Goal: Task Accomplishment & Management: Manage account settings

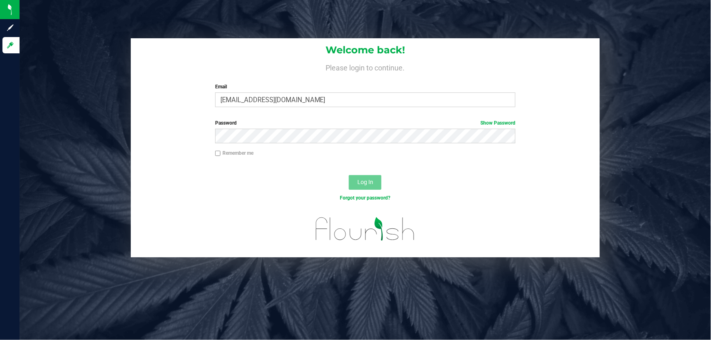
type input "[EMAIL_ADDRESS][DOMAIN_NAME]"
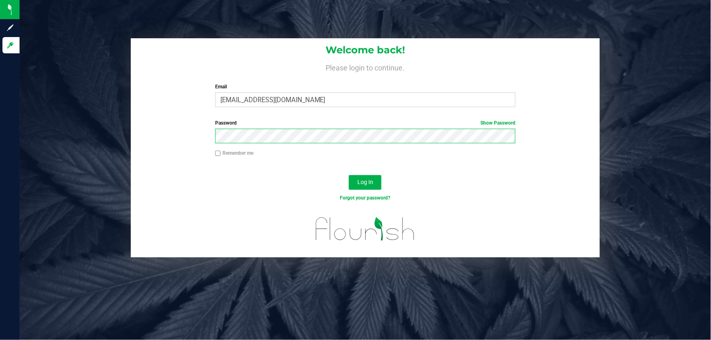
click at [349, 175] on button "Log In" at bounding box center [365, 182] width 33 height 15
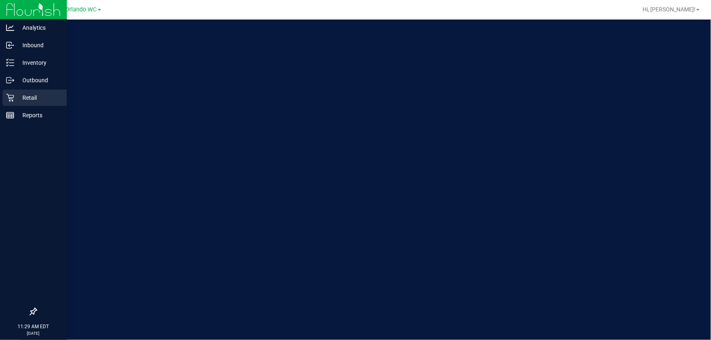
click at [33, 99] on p "Retail" at bounding box center [38, 98] width 49 height 10
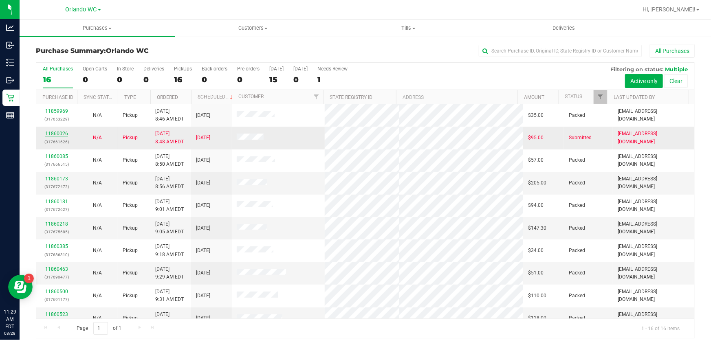
click at [61, 136] on link "11860026" at bounding box center [56, 134] width 23 height 6
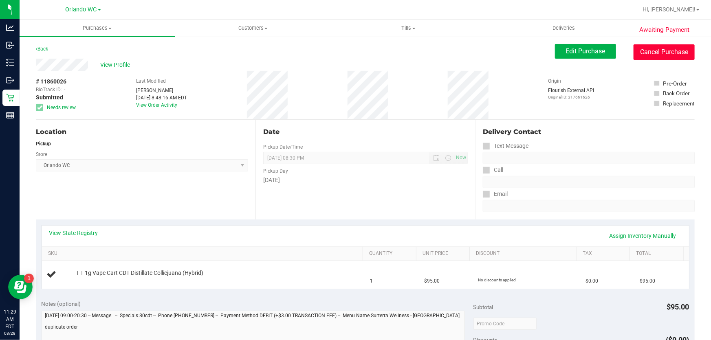
click at [667, 52] on button "Cancel Purchase" at bounding box center [664, 51] width 61 height 15
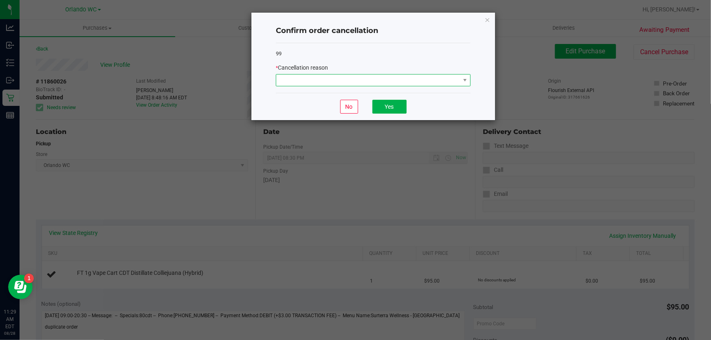
click at [415, 80] on span at bounding box center [368, 80] width 184 height 11
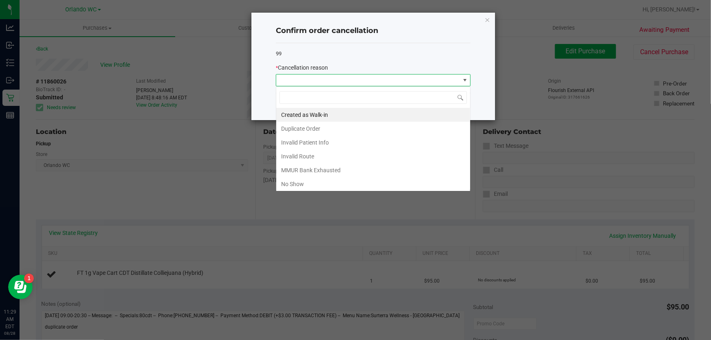
scroll to position [12, 195]
click at [403, 122] on li "Duplicate Order" at bounding box center [373, 129] width 194 height 14
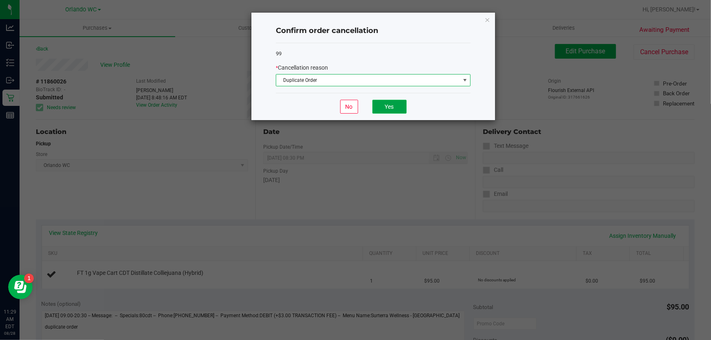
click at [396, 108] on button "Yes" at bounding box center [389, 107] width 34 height 14
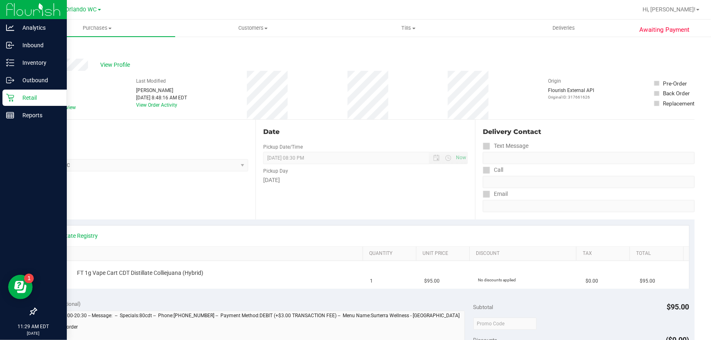
click at [4, 103] on div "Retail" at bounding box center [34, 98] width 64 height 16
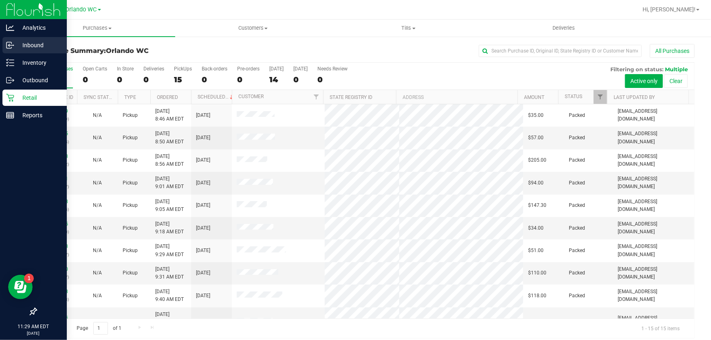
click at [22, 51] on div "Inbound" at bounding box center [34, 45] width 64 height 16
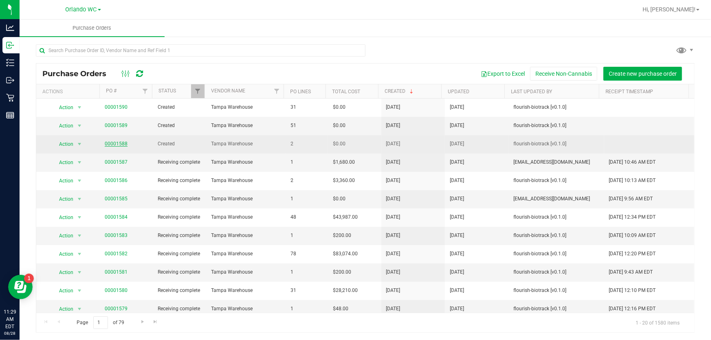
click at [114, 144] on link "00001588" at bounding box center [116, 144] width 23 height 6
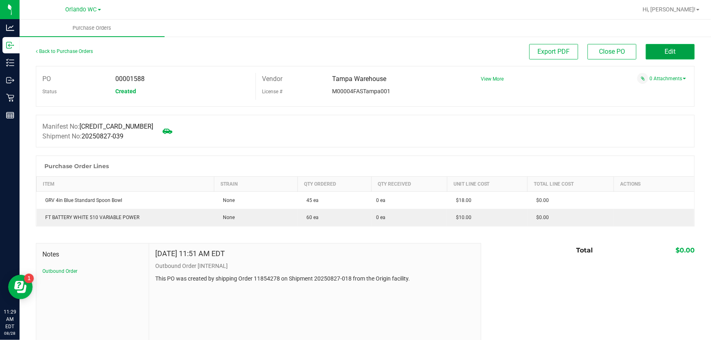
click at [649, 51] on button "Edit" at bounding box center [670, 51] width 49 height 15
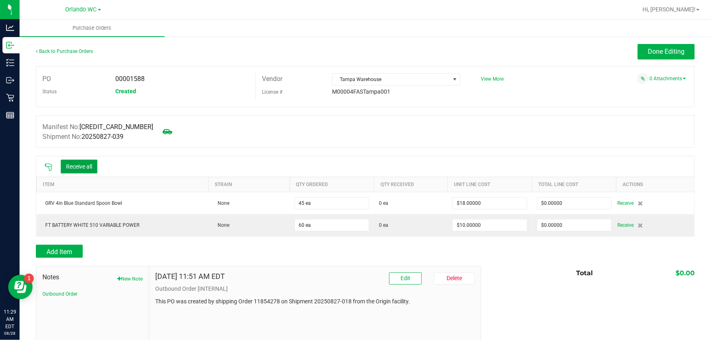
click at [94, 169] on button "Receive all" at bounding box center [79, 167] width 37 height 14
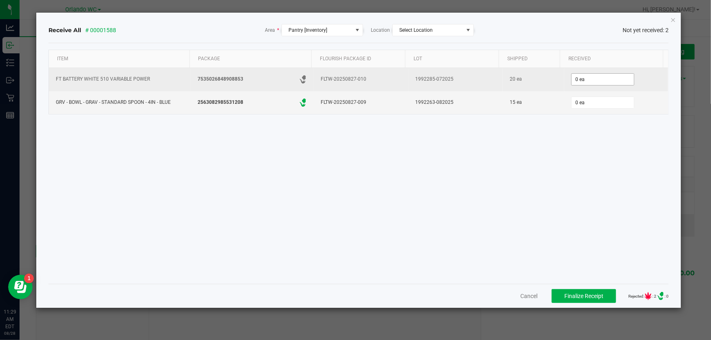
type input "0"
click at [605, 81] on input "0" at bounding box center [603, 79] width 62 height 11
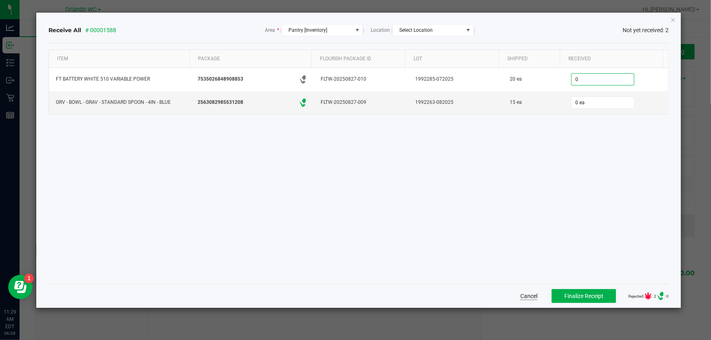
click at [522, 296] on button "Cancel" at bounding box center [528, 296] width 17 height 8
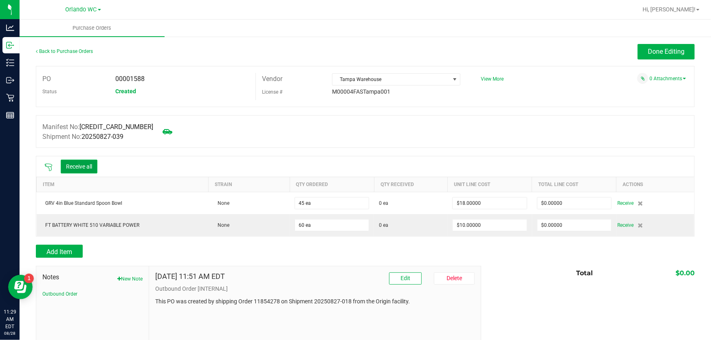
click at [86, 171] on button "Receive all" at bounding box center [79, 167] width 37 height 14
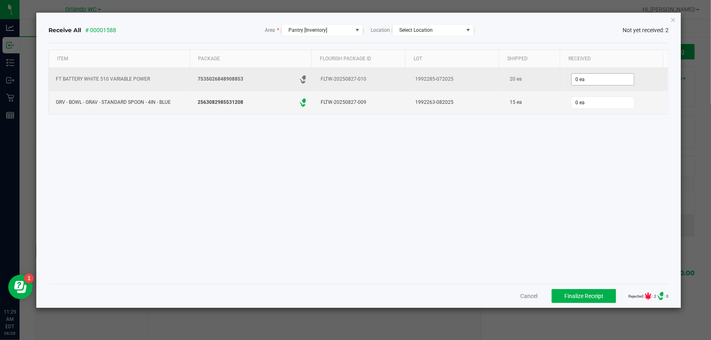
click at [596, 79] on input "0 ea" at bounding box center [603, 79] width 62 height 11
click at [604, 88] on td "0" at bounding box center [616, 79] width 104 height 23
type input "0 ea"
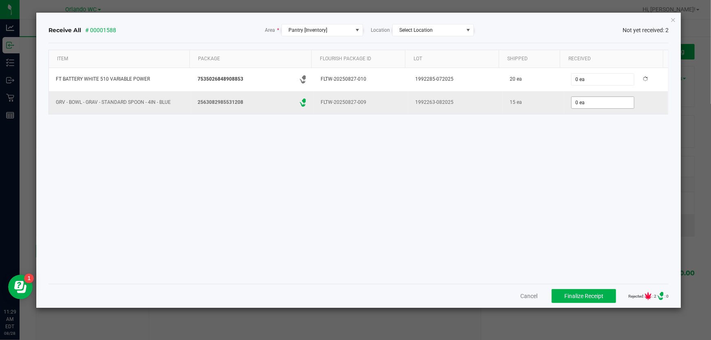
click at [611, 105] on input "0 ea" at bounding box center [603, 102] width 62 height 11
click at [488, 158] on div "Item Package Flourish Package ID Lot Shipped Received FT BATTERY WHITE 510 VARI…" at bounding box center [358, 164] width 620 height 228
type input "15 ea"
click at [594, 294] on span "Finalize Receipt" at bounding box center [583, 296] width 39 height 7
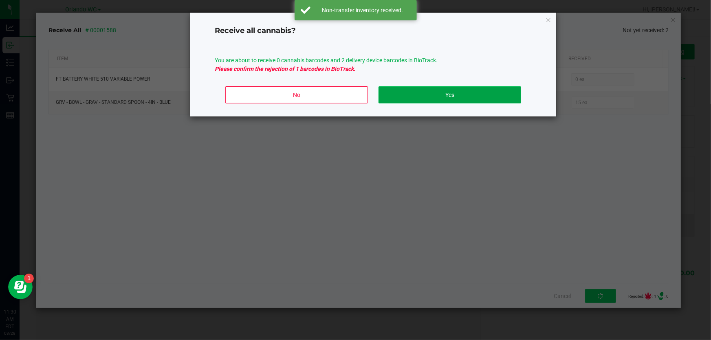
click at [493, 94] on button "Yes" at bounding box center [450, 94] width 143 height 17
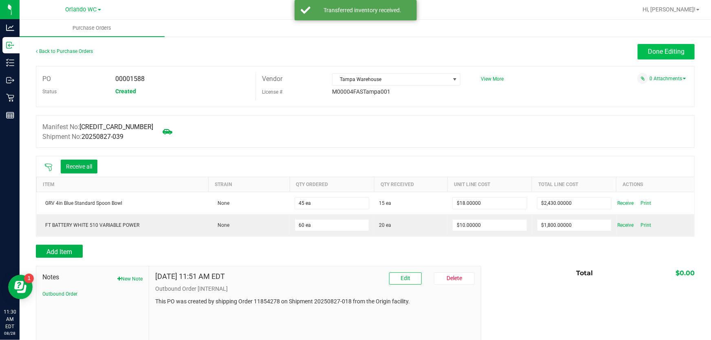
click at [667, 51] on span "Done Editing" at bounding box center [666, 52] width 37 height 8
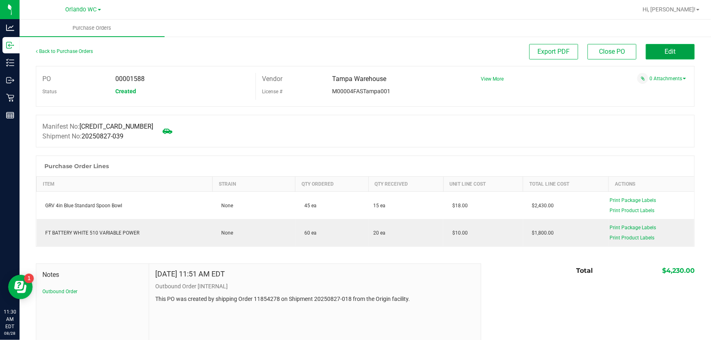
click at [668, 53] on span "Edit" at bounding box center [670, 52] width 11 height 8
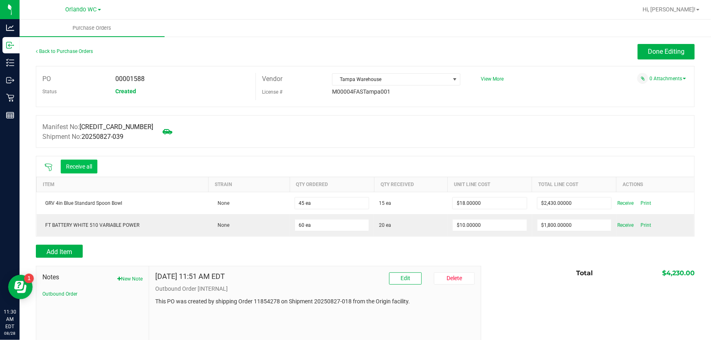
click at [83, 163] on button "Receive all" at bounding box center [79, 167] width 37 height 14
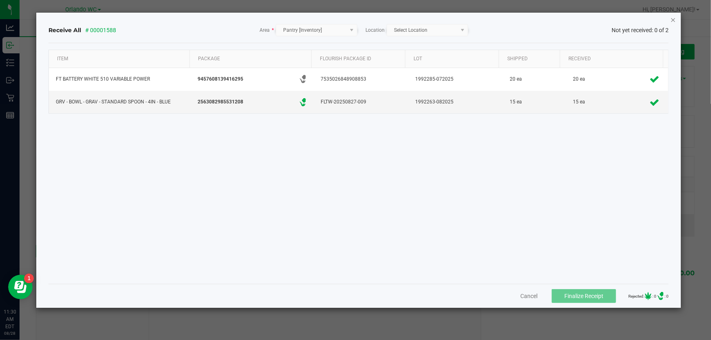
click at [674, 20] on icon "Close" at bounding box center [673, 20] width 6 height 10
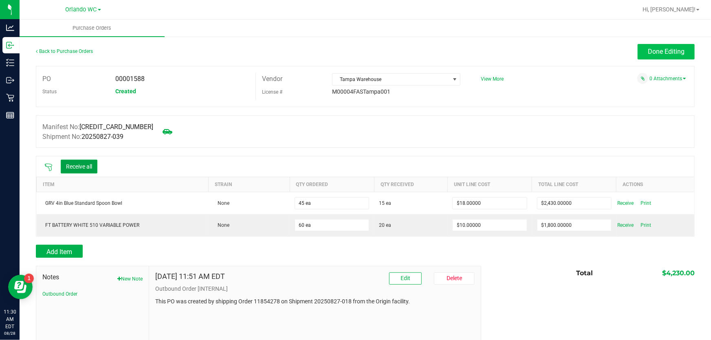
click at [667, 53] on span "Done Editing" at bounding box center [666, 52] width 37 height 8
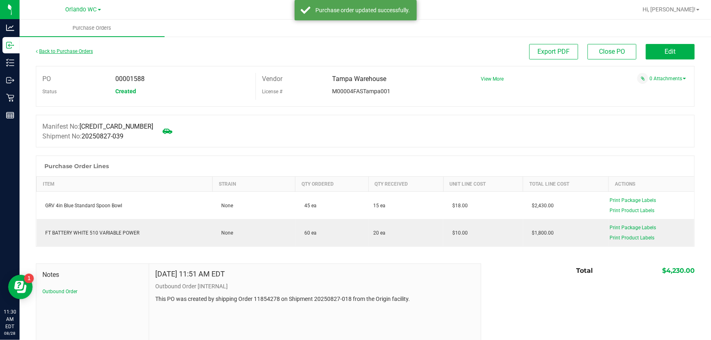
click at [79, 53] on link "Back to Purchase Orders" at bounding box center [64, 51] width 57 height 6
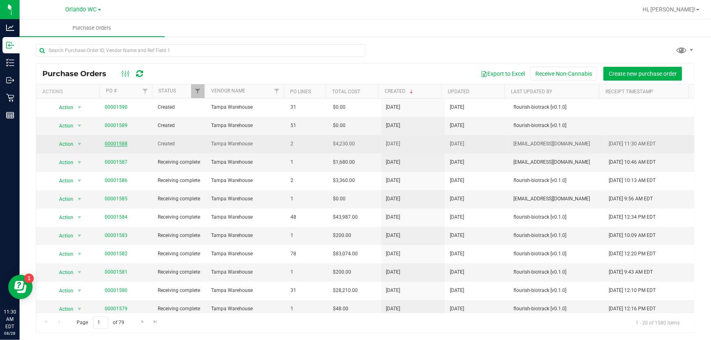
click at [123, 142] on link "00001588" at bounding box center [116, 144] width 23 height 6
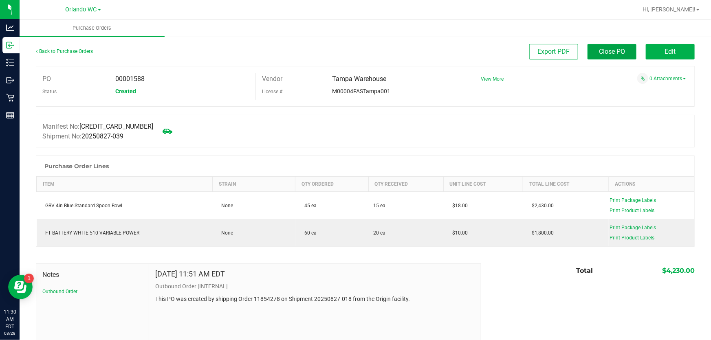
click at [608, 49] on span "Close PO" at bounding box center [612, 52] width 26 height 8
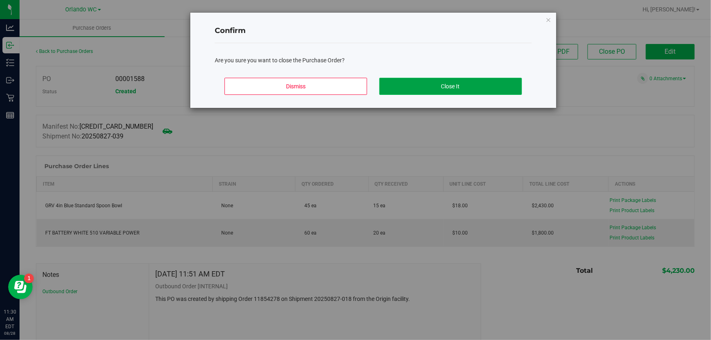
click at [461, 85] on button "Close It" at bounding box center [450, 86] width 143 height 17
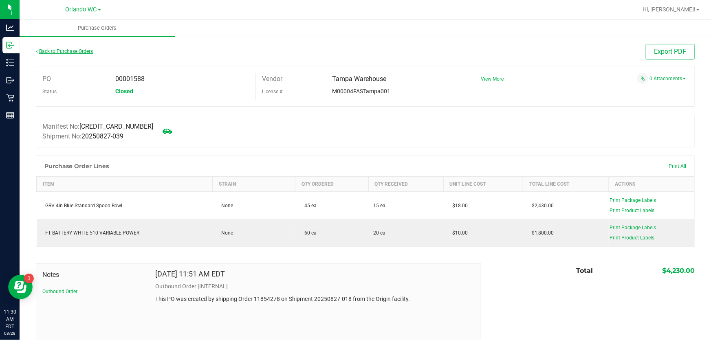
click at [82, 53] on link "Back to Purchase Orders" at bounding box center [64, 51] width 57 height 6
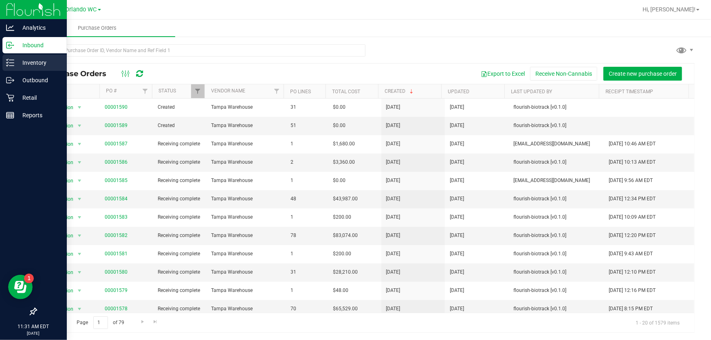
click at [7, 57] on div "Inventory" at bounding box center [34, 63] width 64 height 16
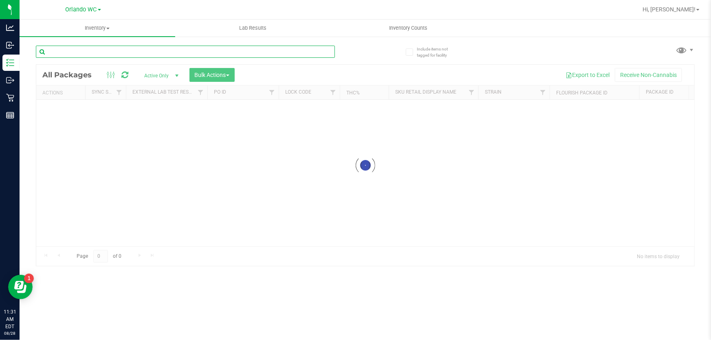
click at [71, 49] on input "text" at bounding box center [185, 52] width 299 height 12
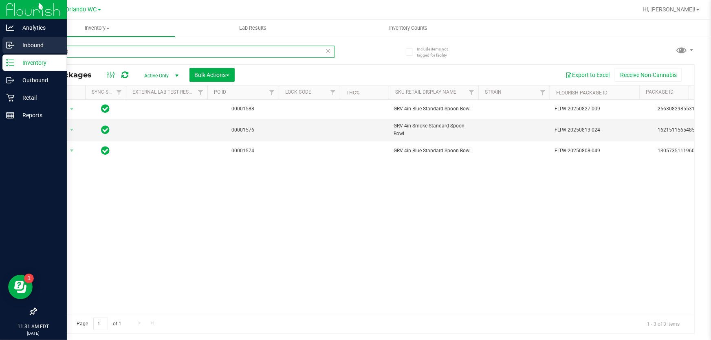
type input "standard"
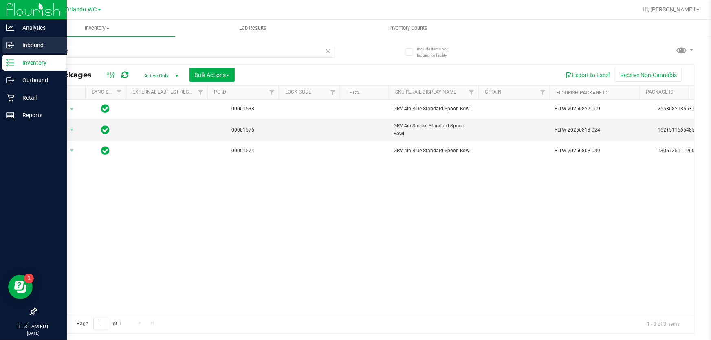
click at [11, 41] on icon at bounding box center [10, 45] width 8 height 8
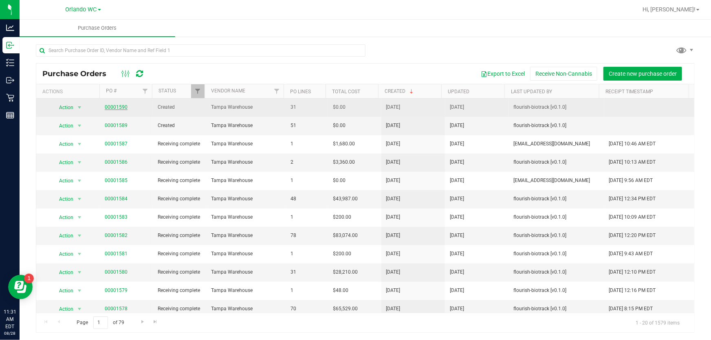
click at [123, 108] on link "00001590" at bounding box center [116, 107] width 23 height 6
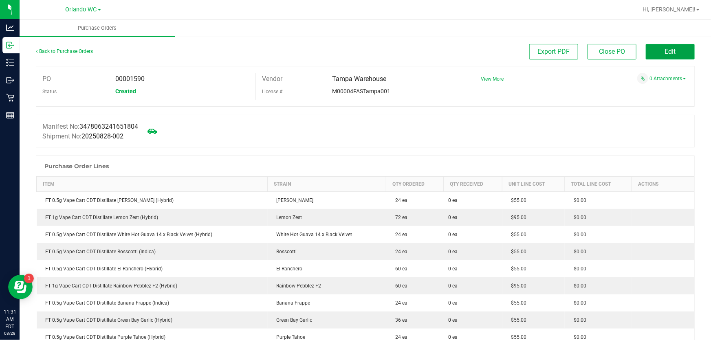
click at [648, 46] on button "Edit" at bounding box center [670, 51] width 49 height 15
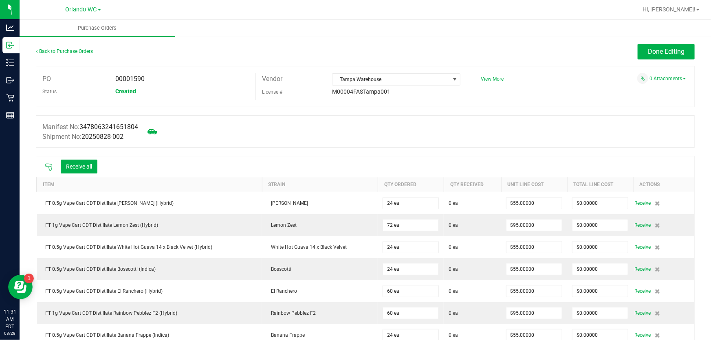
click at [45, 167] on icon at bounding box center [48, 167] width 8 height 8
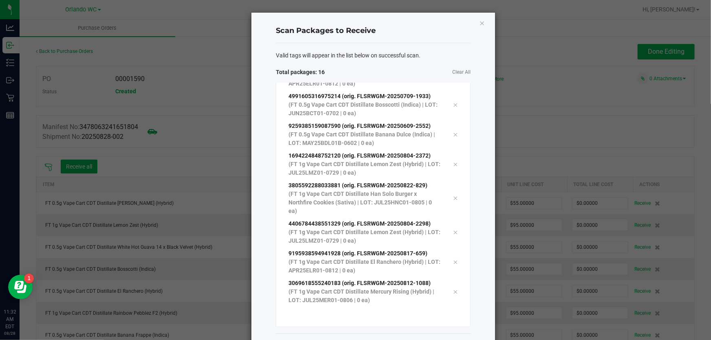
scroll to position [33, 0]
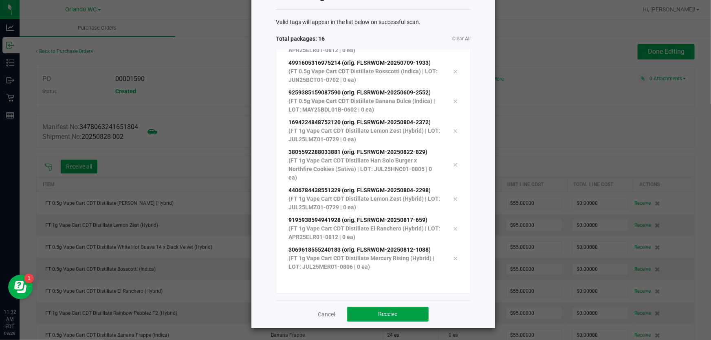
click at [384, 307] on button "Receive" at bounding box center [387, 314] width 81 height 15
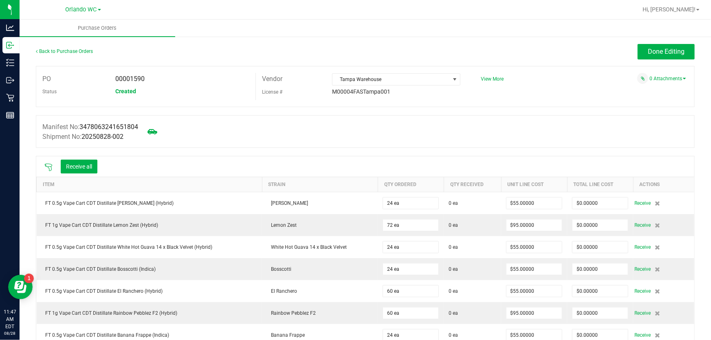
click at [48, 165] on icon at bounding box center [48, 167] width 8 height 8
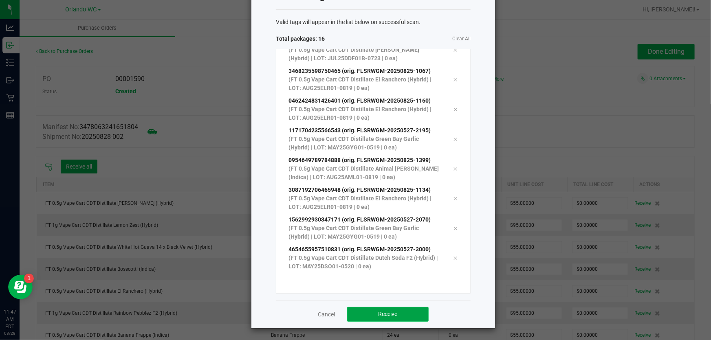
click at [391, 311] on span "Receive" at bounding box center [388, 314] width 19 height 7
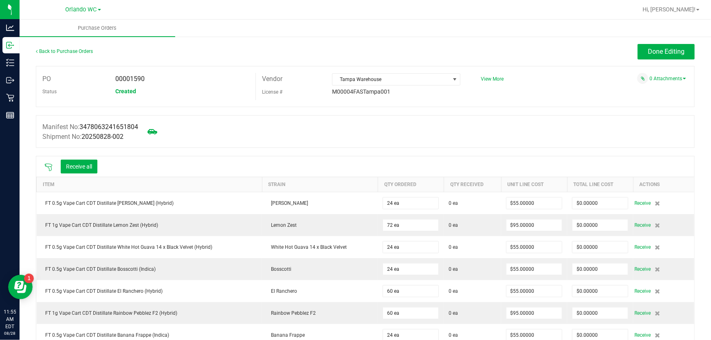
click at [46, 169] on icon at bounding box center [48, 167] width 8 height 8
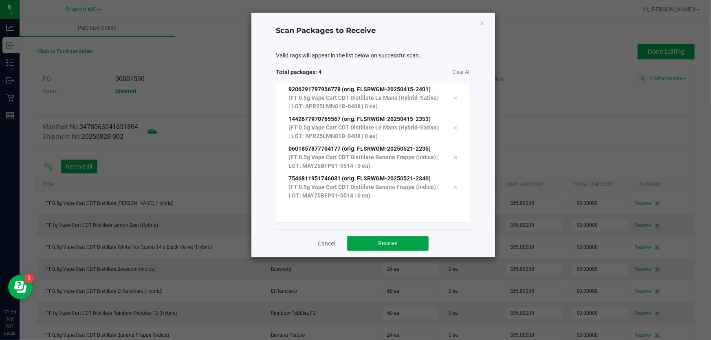
click at [390, 243] on span "Receive" at bounding box center [388, 243] width 19 height 7
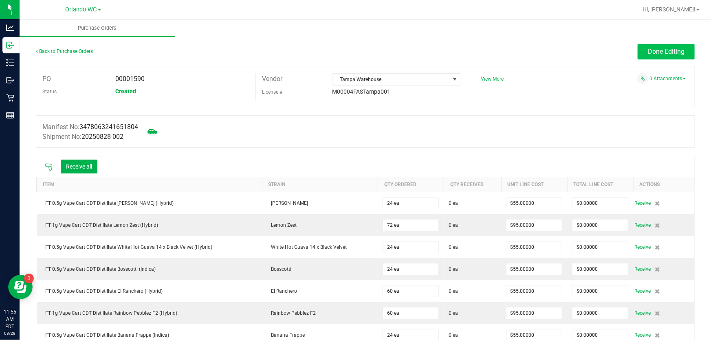
click at [650, 54] on span "Done Editing" at bounding box center [666, 52] width 37 height 8
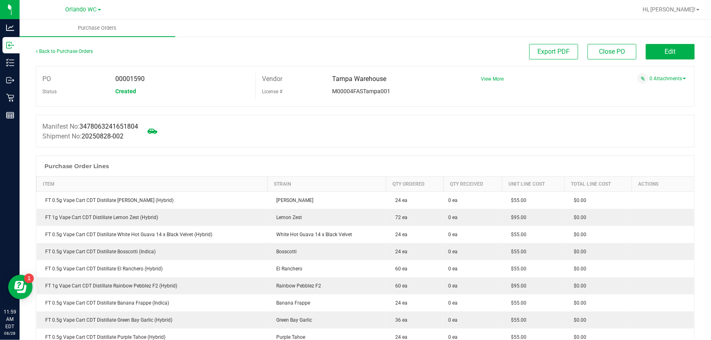
click at [667, 50] on span "Edit" at bounding box center [670, 52] width 11 height 8
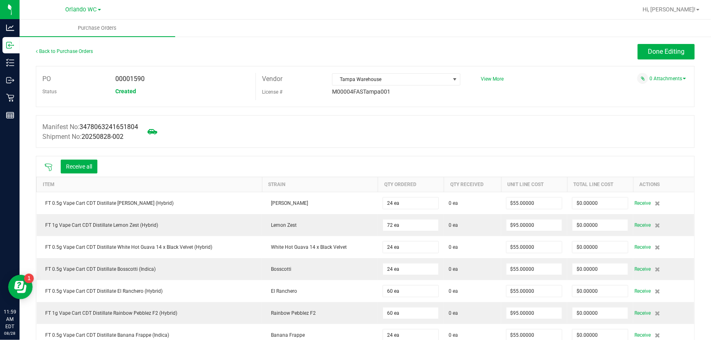
click at [50, 167] on icon at bounding box center [48, 167] width 8 height 8
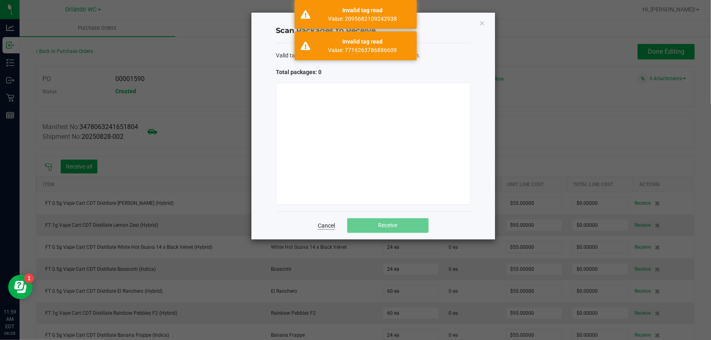
click at [335, 226] on link "Cancel" at bounding box center [326, 226] width 17 height 8
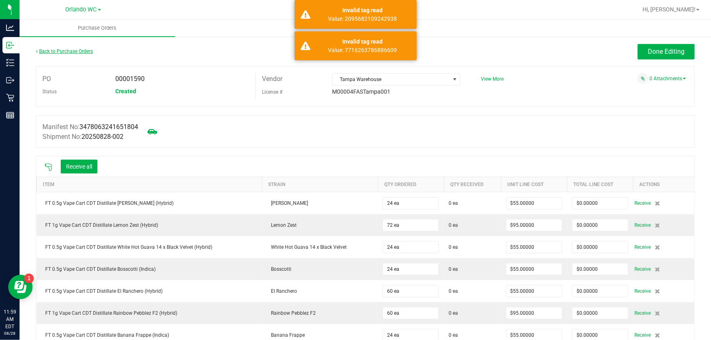
click at [72, 53] on link "Back to Purchase Orders" at bounding box center [64, 51] width 57 height 6
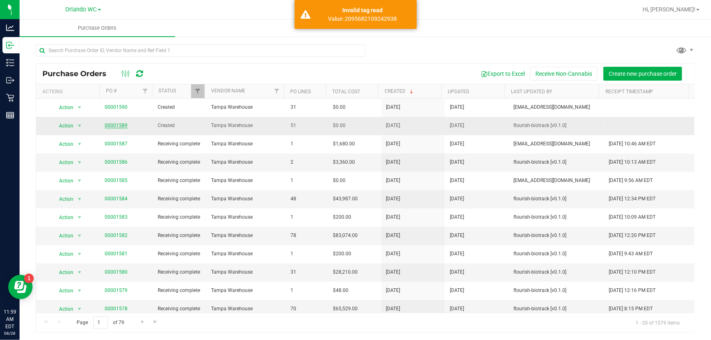
click at [119, 125] on link "00001589" at bounding box center [116, 126] width 23 height 6
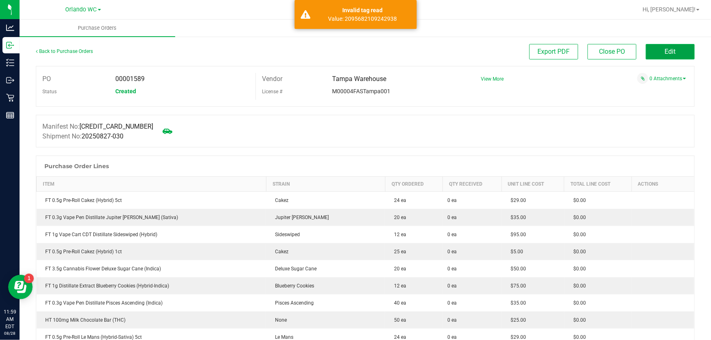
click at [665, 49] on span "Edit" at bounding box center [670, 52] width 11 height 8
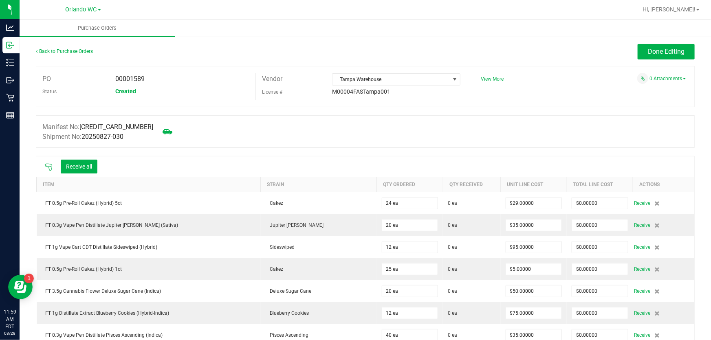
click at [49, 167] on icon at bounding box center [48, 167] width 8 height 8
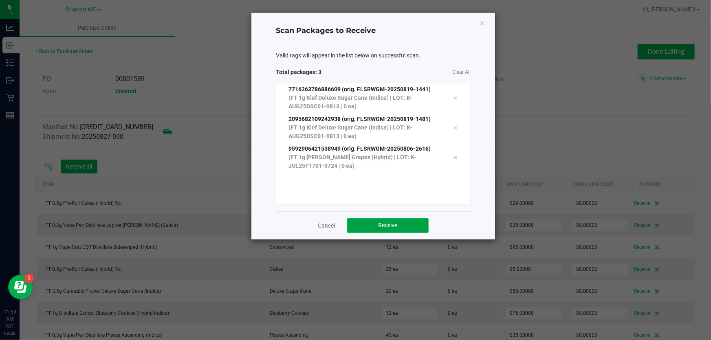
click at [415, 220] on button "Receive" at bounding box center [387, 225] width 81 height 15
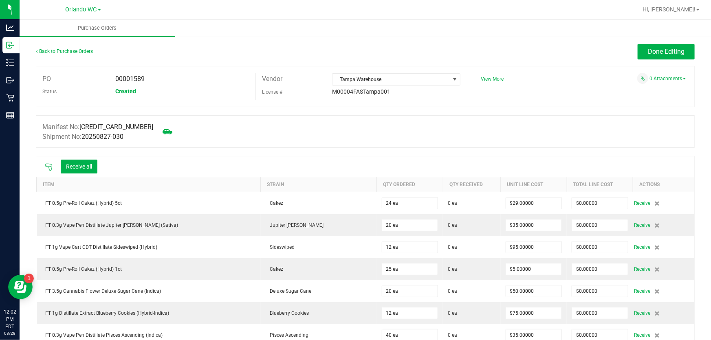
click at [46, 167] on icon at bounding box center [48, 167] width 7 height 7
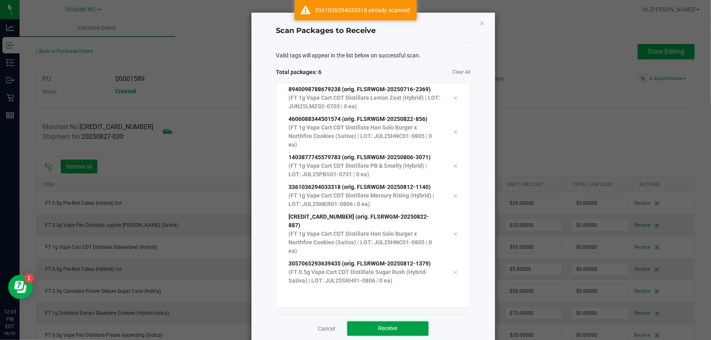
click at [379, 325] on span "Receive" at bounding box center [388, 328] width 19 height 7
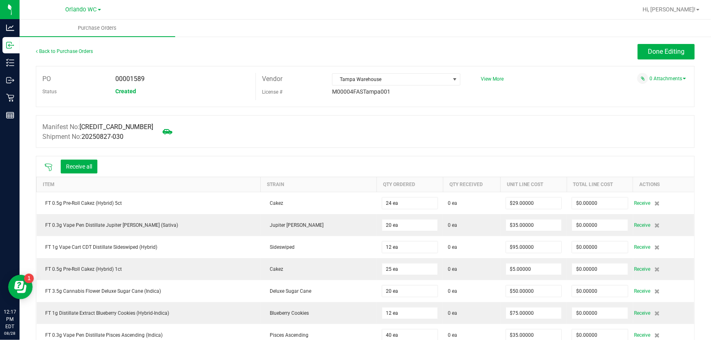
click at [48, 168] on icon at bounding box center [48, 167] width 8 height 8
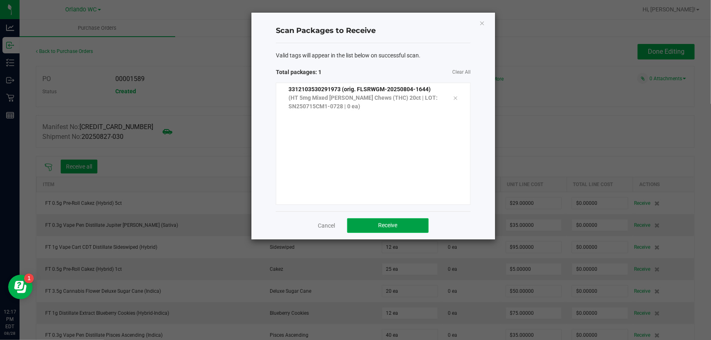
click at [399, 225] on button "Receive" at bounding box center [387, 225] width 81 height 15
